Goal: Task Accomplishment & Management: Manage account settings

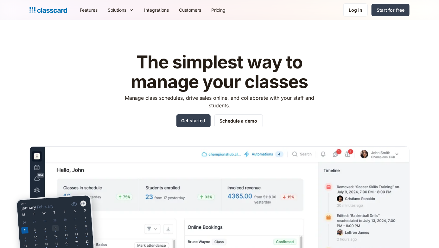
click at [355, 12] on div "Log in" at bounding box center [356, 10] width 14 height 7
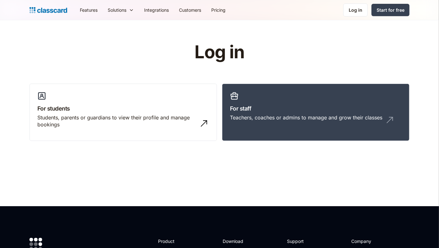
click at [274, 122] on div "Teachers, coaches or admins to manage and grow their classes" at bounding box center [316, 120] width 172 height 12
